Goal: Navigation & Orientation: Find specific page/section

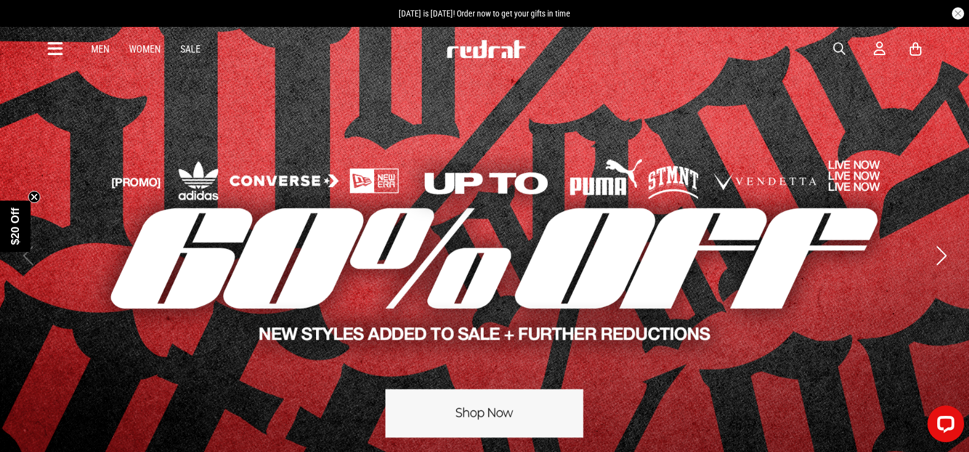
click at [57, 50] on icon at bounding box center [55, 49] width 15 height 20
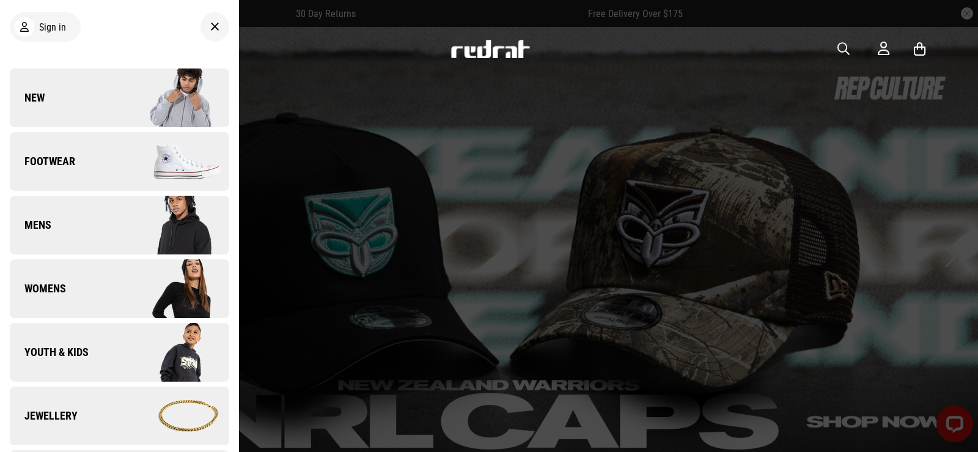
click at [72, 352] on span "Youth & Kids" at bounding box center [49, 352] width 79 height 15
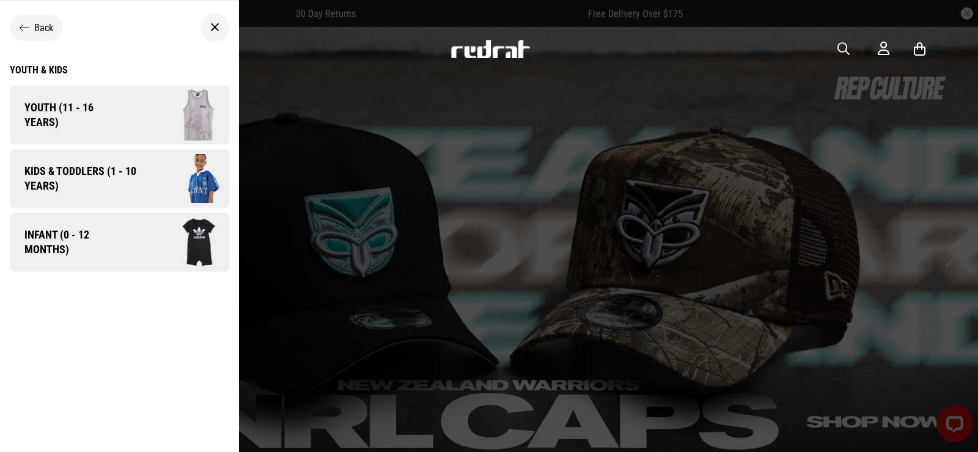
click at [103, 174] on span "Kids & Toddlers (1 - 10 years)" at bounding box center [76, 178] width 133 height 29
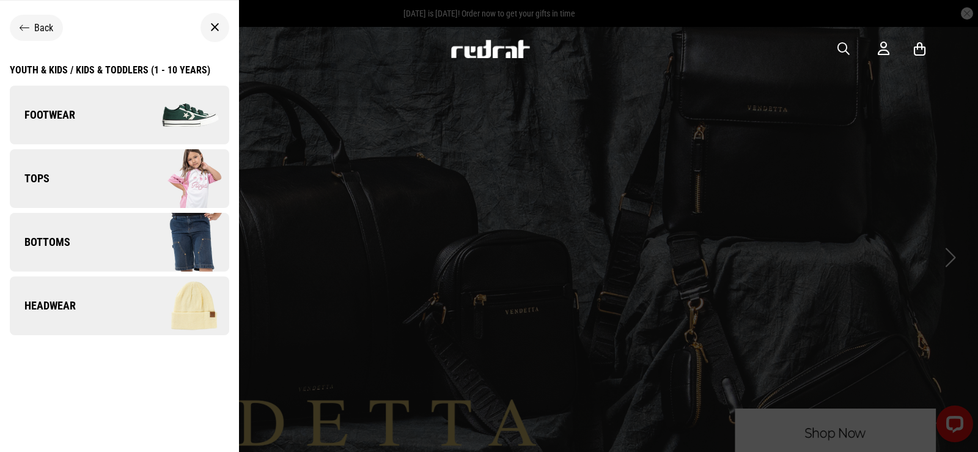
click at [125, 173] on img at bounding box center [173, 178] width 109 height 61
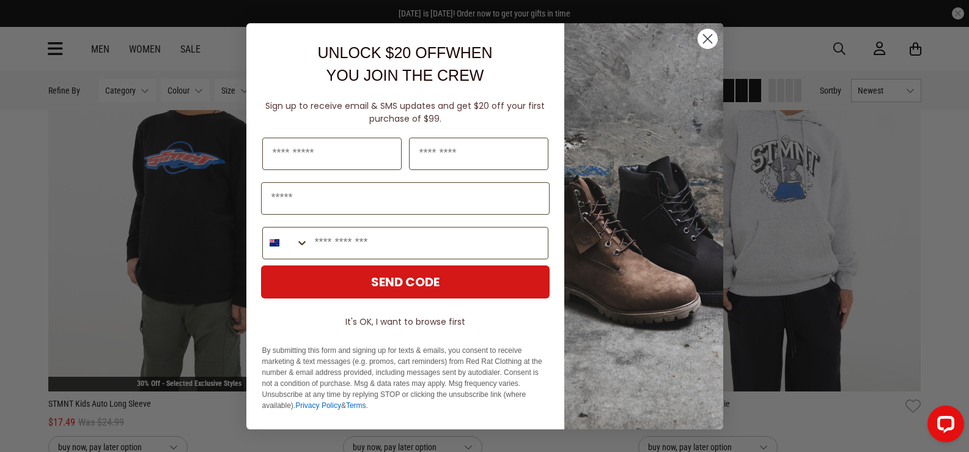
scroll to position [1284, 0]
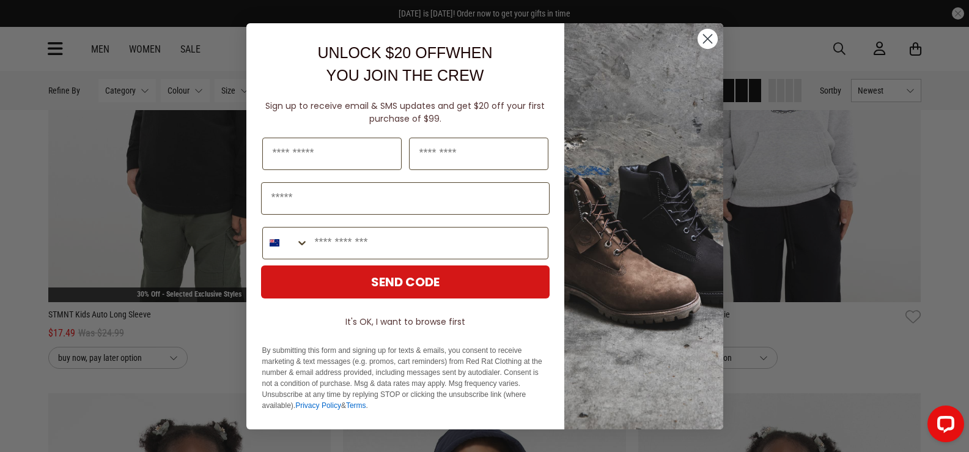
click at [714, 43] on circle "Close dialog" at bounding box center [707, 38] width 20 height 20
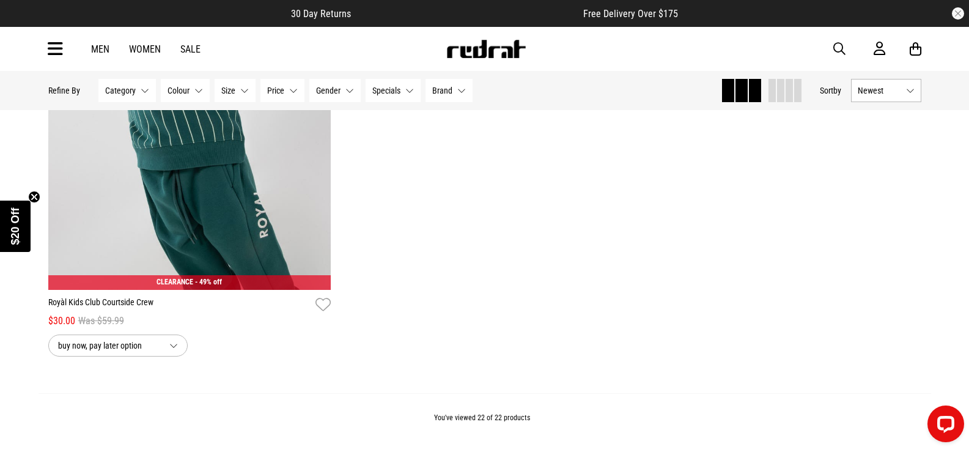
scroll to position [3974, 0]
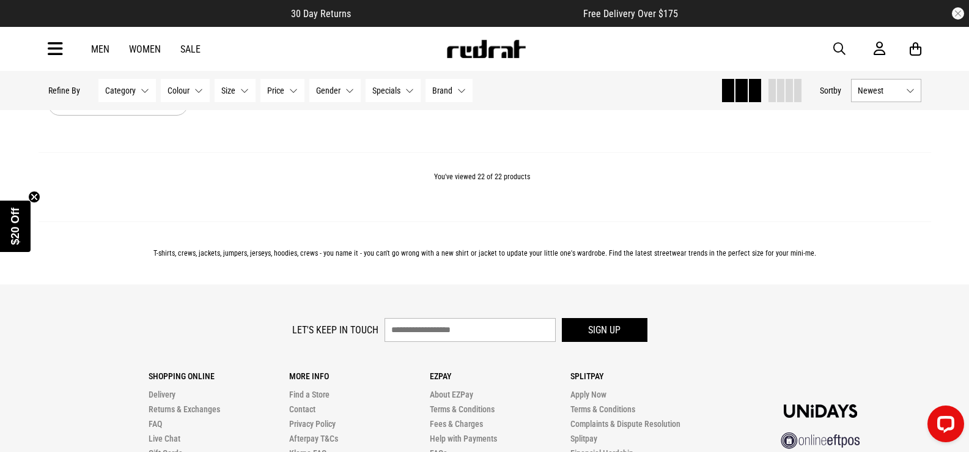
click at [149, 51] on link "Women" at bounding box center [145, 49] width 32 height 12
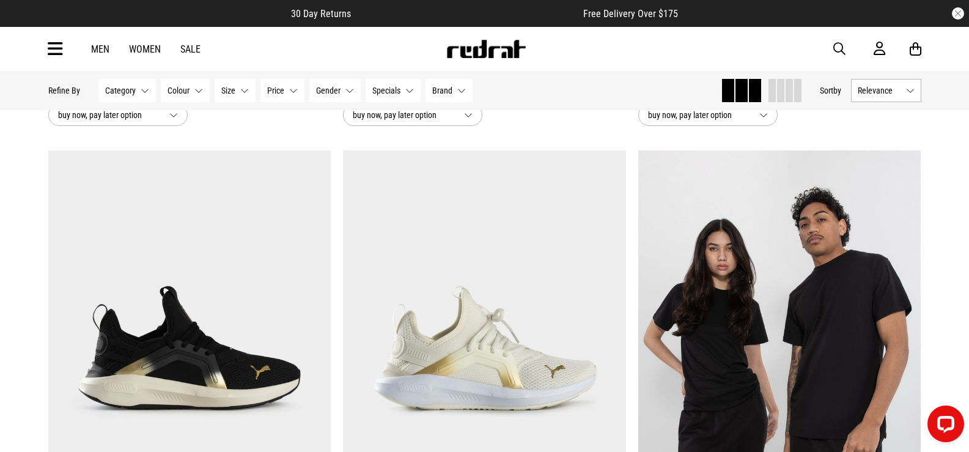
scroll to position [1101, 0]
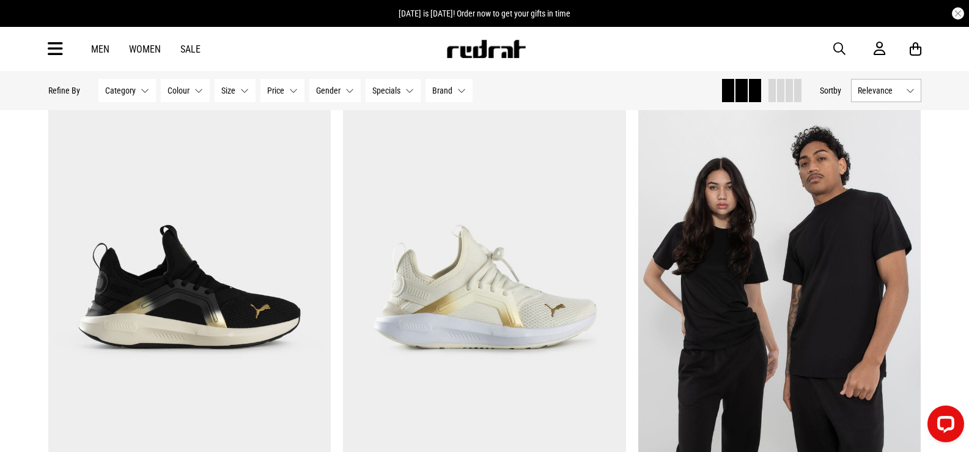
click at [186, 51] on link "Sale" at bounding box center [190, 49] width 20 height 12
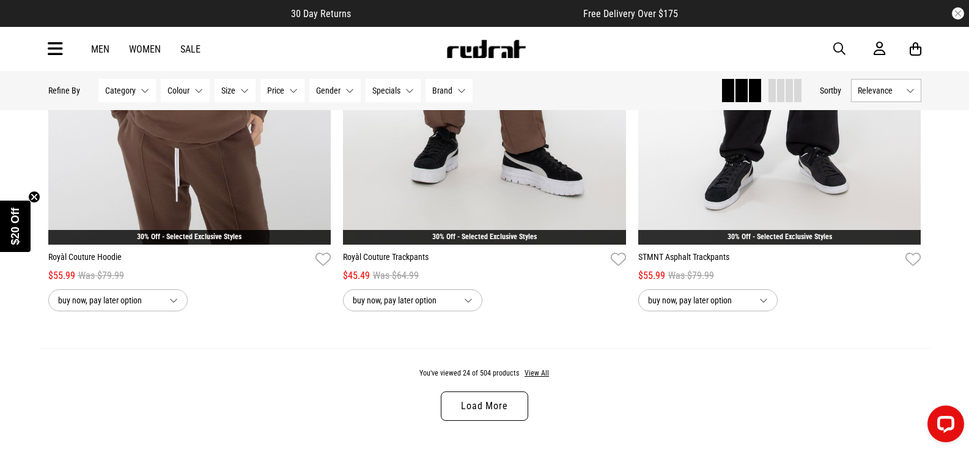
scroll to position [3974, 0]
